Goal: Contribute content: Add original content to the website for others to see

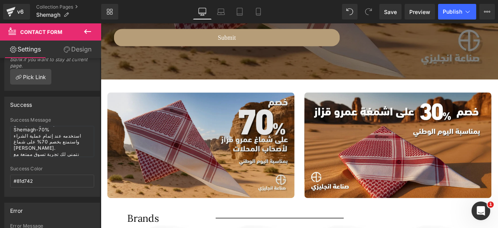
scroll to position [823, 0]
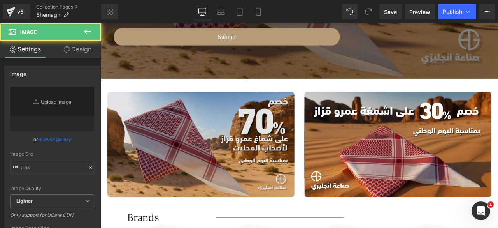
click at [214, 150] on img at bounding box center [220, 166] width 222 height 125
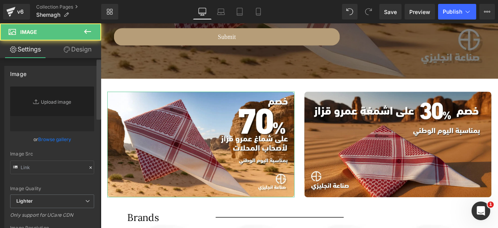
type input "[URL][DOMAIN_NAME]"
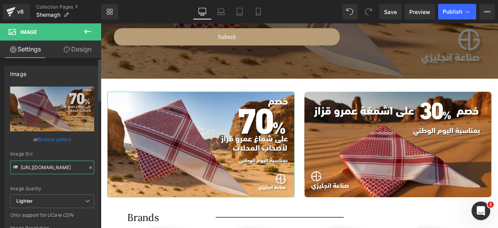
click at [35, 167] on input "[URL][DOMAIN_NAME]" at bounding box center [52, 167] width 84 height 14
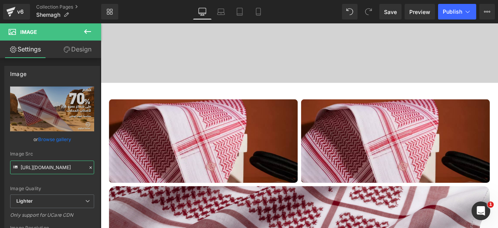
scroll to position [310, 0]
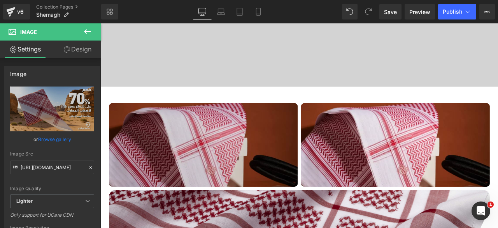
click at [229, 141] on img at bounding box center [223, 167] width 224 height 99
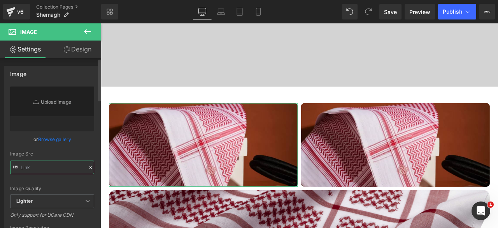
click at [48, 167] on input "text" at bounding box center [52, 167] width 84 height 14
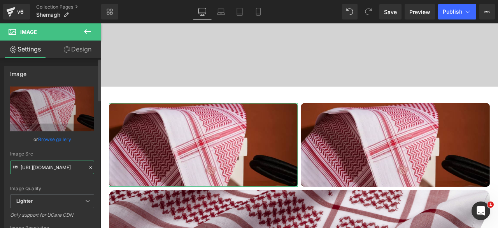
click at [42, 166] on input "[URL][DOMAIN_NAME]" at bounding box center [52, 167] width 84 height 14
paste input "ee70a3b-04e5-41c2-94e1-837a0a82ad61/-/format/auto/-/preview/3000x3000/-/quality…"
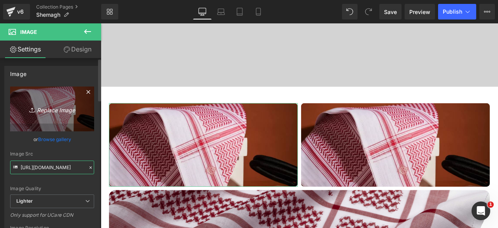
type input "[URL][DOMAIN_NAME]"
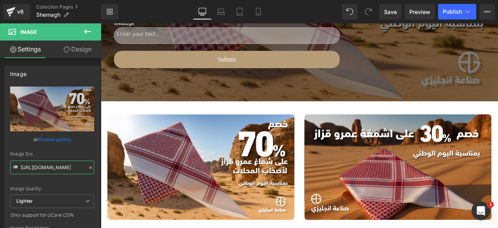
scroll to position [832, 0]
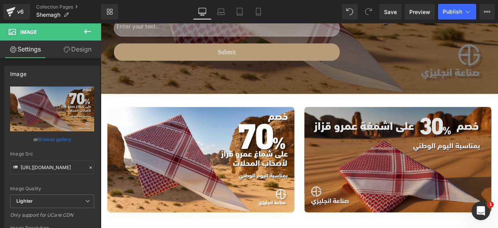
click at [488, 183] on img at bounding box center [453, 184] width 222 height 125
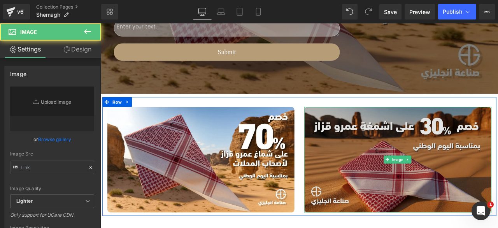
type input "[URL][DOMAIN_NAME]"
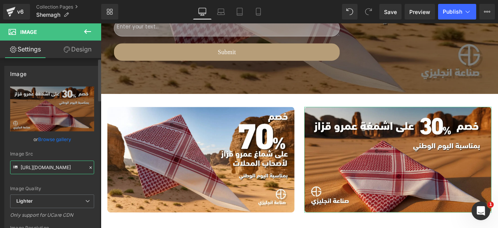
click at [33, 172] on input "[URL][DOMAIN_NAME]" at bounding box center [52, 167] width 84 height 14
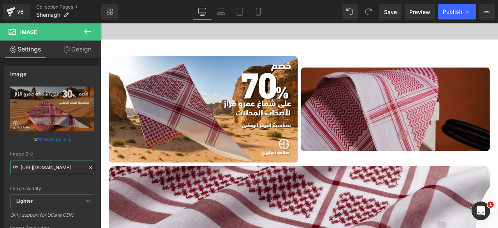
scroll to position [366, 0]
click at [427, 130] on img at bounding box center [450, 125] width 224 height 99
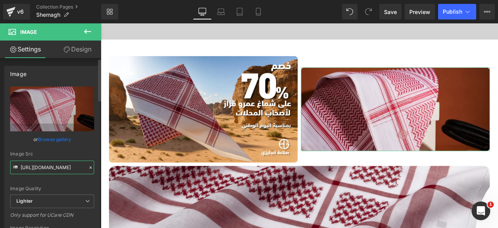
click at [44, 168] on input "[URL][DOMAIN_NAME]" at bounding box center [52, 167] width 84 height 14
paste input "87df4ff2-85a5-4210-a2d5-d7bd2043f468/-/format/auto/-/preview/3000x3000/-/qualit…"
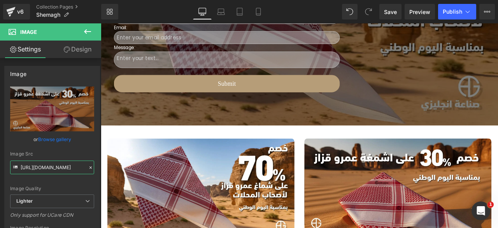
scroll to position [802, 0]
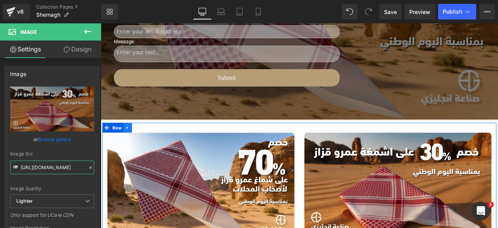
type input "[URL][DOMAIN_NAME]"
click at [132, 146] on icon at bounding box center [132, 147] width 5 height 6
click at [151, 146] on icon at bounding box center [152, 146] width 5 height 5
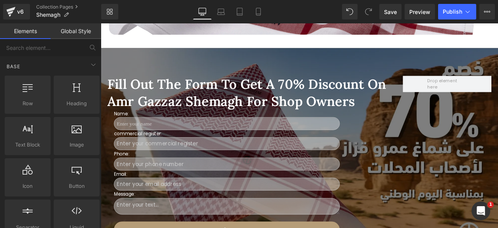
scroll to position [617, 0]
